Goal: Book appointment/travel/reservation

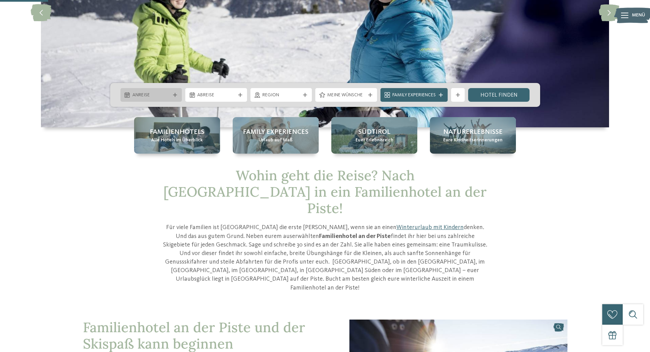
click at [157, 94] on span "Anreise" at bounding box center [151, 95] width 38 height 7
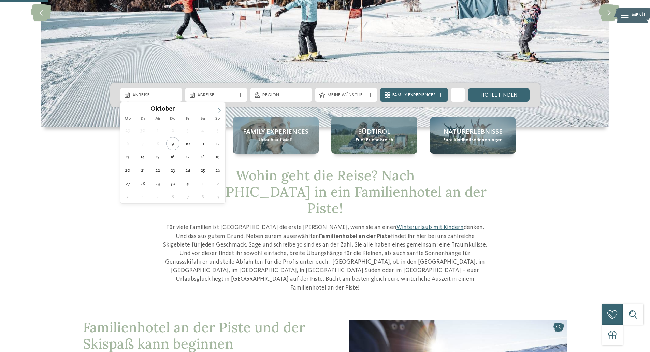
click at [217, 108] on span at bounding box center [220, 108] width 12 height 12
click at [218, 109] on icon at bounding box center [219, 110] width 5 height 5
type input "****"
click at [218, 109] on icon at bounding box center [219, 110] width 5 height 5
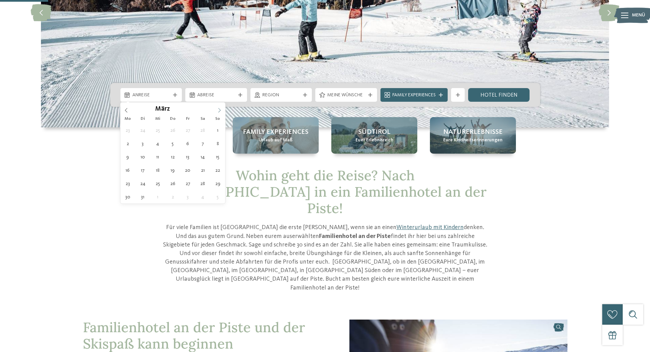
click at [218, 109] on icon at bounding box center [219, 110] width 5 height 5
type div "[DATE]"
type input "****"
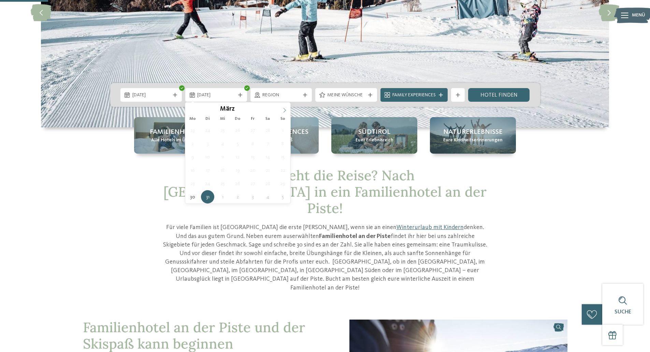
click at [285, 111] on icon at bounding box center [284, 110] width 2 height 4
type div "[DATE]"
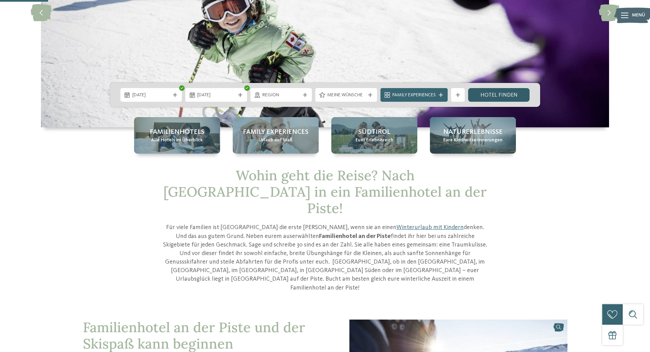
click at [505, 93] on link "Hotel finden" at bounding box center [499, 95] width 62 height 14
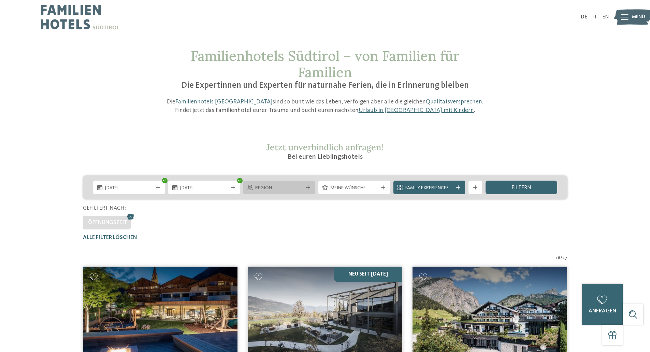
click at [307, 188] on icon at bounding box center [308, 187] width 4 height 4
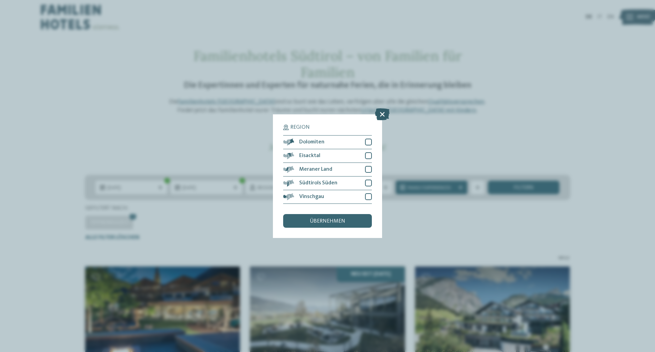
click at [381, 114] on icon at bounding box center [382, 114] width 15 height 12
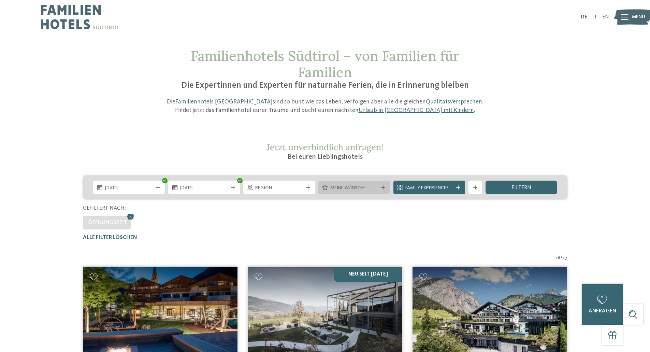
click at [381, 188] on icon at bounding box center [383, 187] width 4 height 4
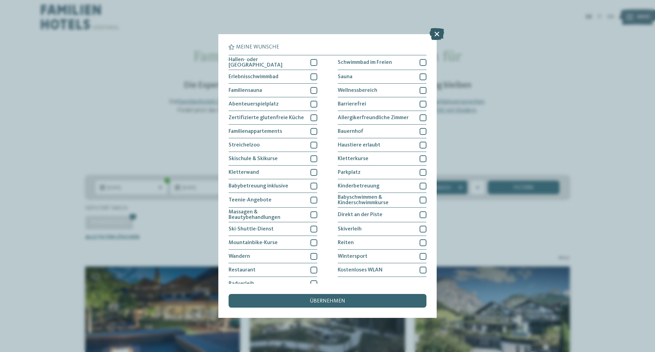
click at [437, 31] on icon at bounding box center [436, 34] width 15 height 12
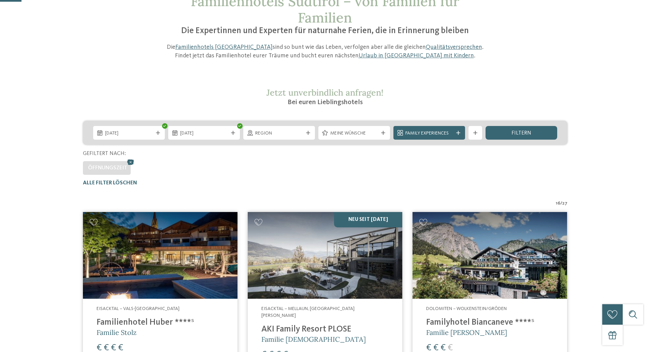
scroll to position [171, 0]
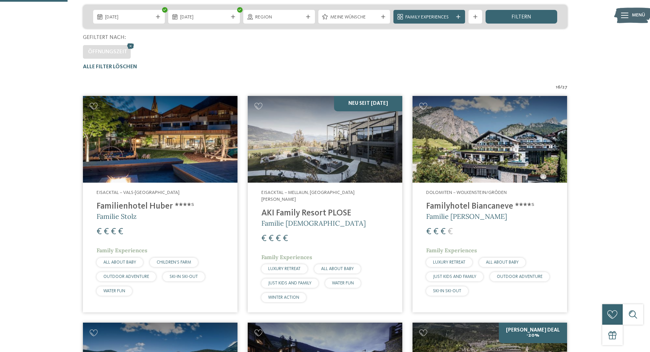
click at [153, 156] on img at bounding box center [160, 139] width 155 height 87
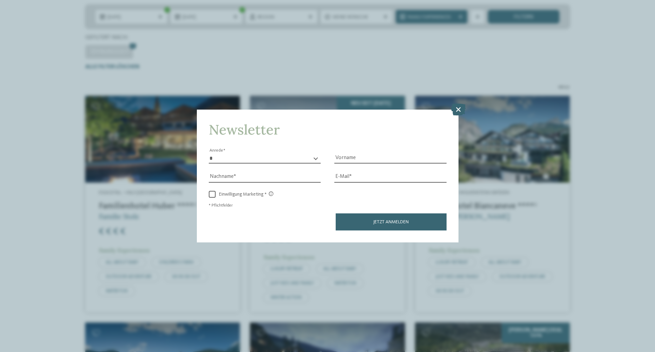
click at [456, 107] on icon at bounding box center [458, 109] width 15 height 12
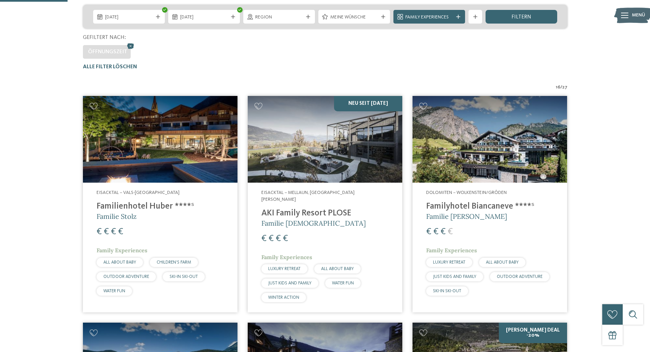
click at [471, 141] on img at bounding box center [489, 139] width 155 height 87
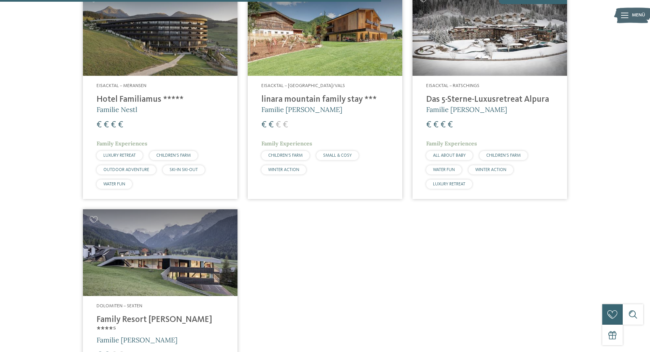
scroll to position [955, 0]
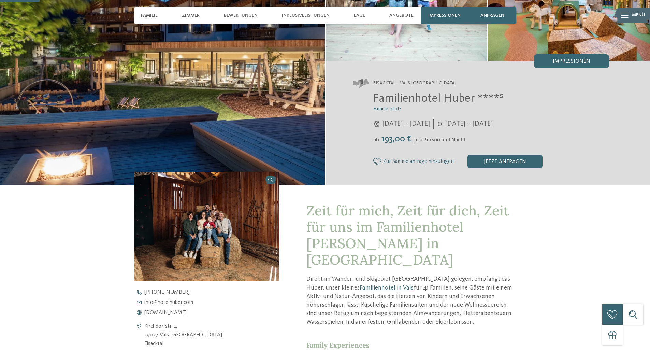
scroll to position [171, 0]
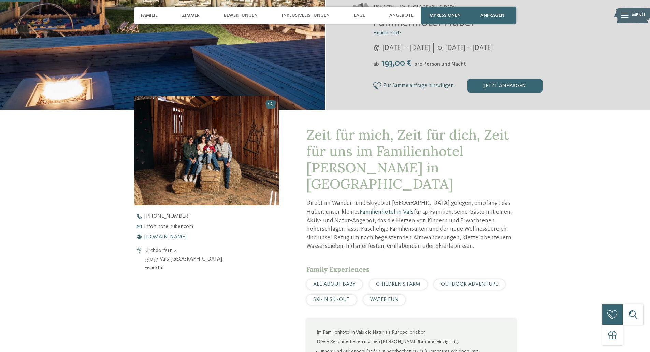
click at [174, 237] on span "www.hotelhuber.com" at bounding box center [165, 236] width 42 height 5
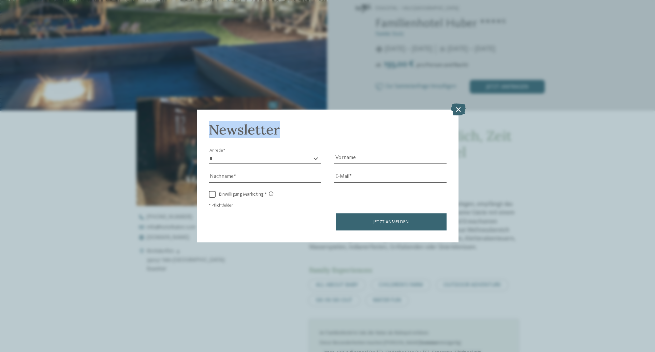
drag, startPoint x: 451, startPoint y: 108, endPoint x: 455, endPoint y: 110, distance: 4.3
click at [452, 109] on div "Newsletter * **** **** ******* ****** Anrede Vorname Nachname Link" at bounding box center [327, 176] width 655 height 352
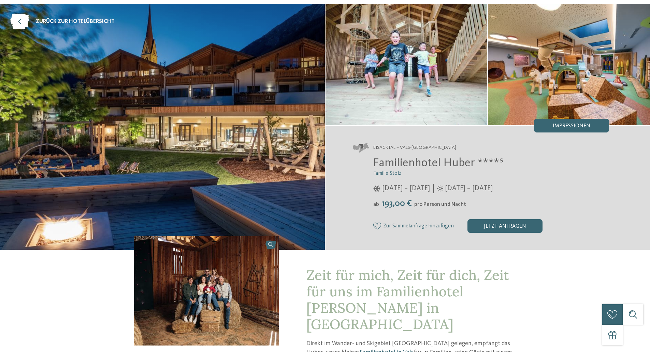
scroll to position [0, 0]
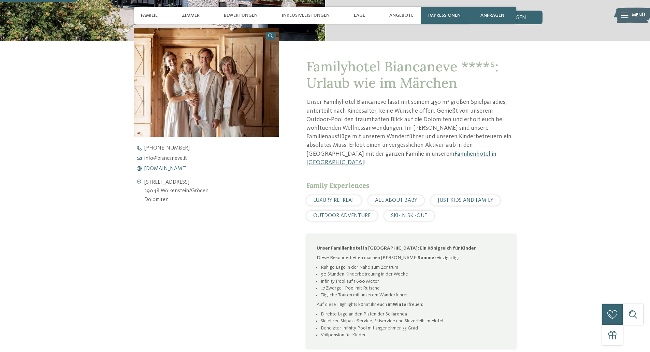
click at [175, 169] on span "[DOMAIN_NAME]" at bounding box center [165, 168] width 42 height 5
